Goal: Find specific page/section: Find specific page/section

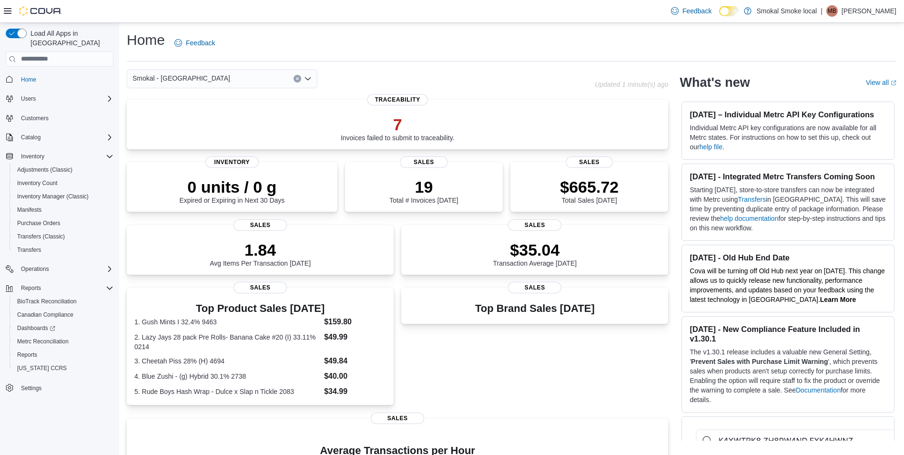
click at [214, 80] on div "Smokal - Socorro" at bounding box center [222, 78] width 191 height 19
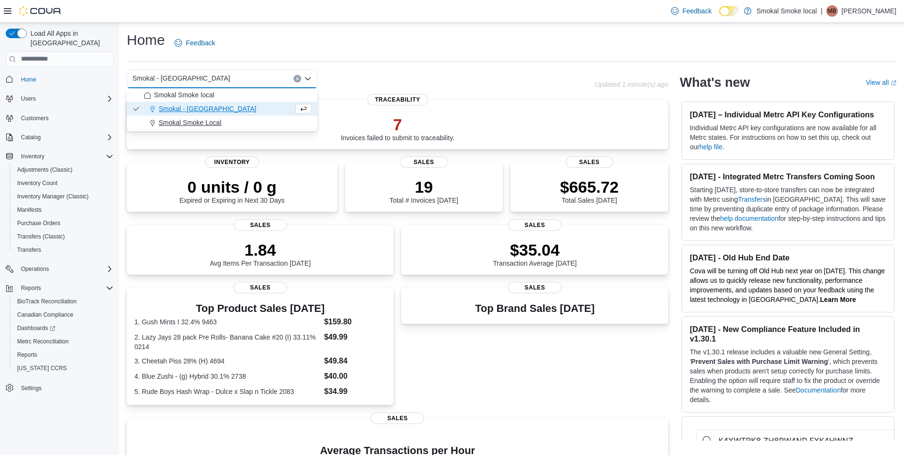
click at [196, 120] on span "Smokal Smoke Local" at bounding box center [190, 123] width 63 height 10
